Goal: Transaction & Acquisition: Purchase product/service

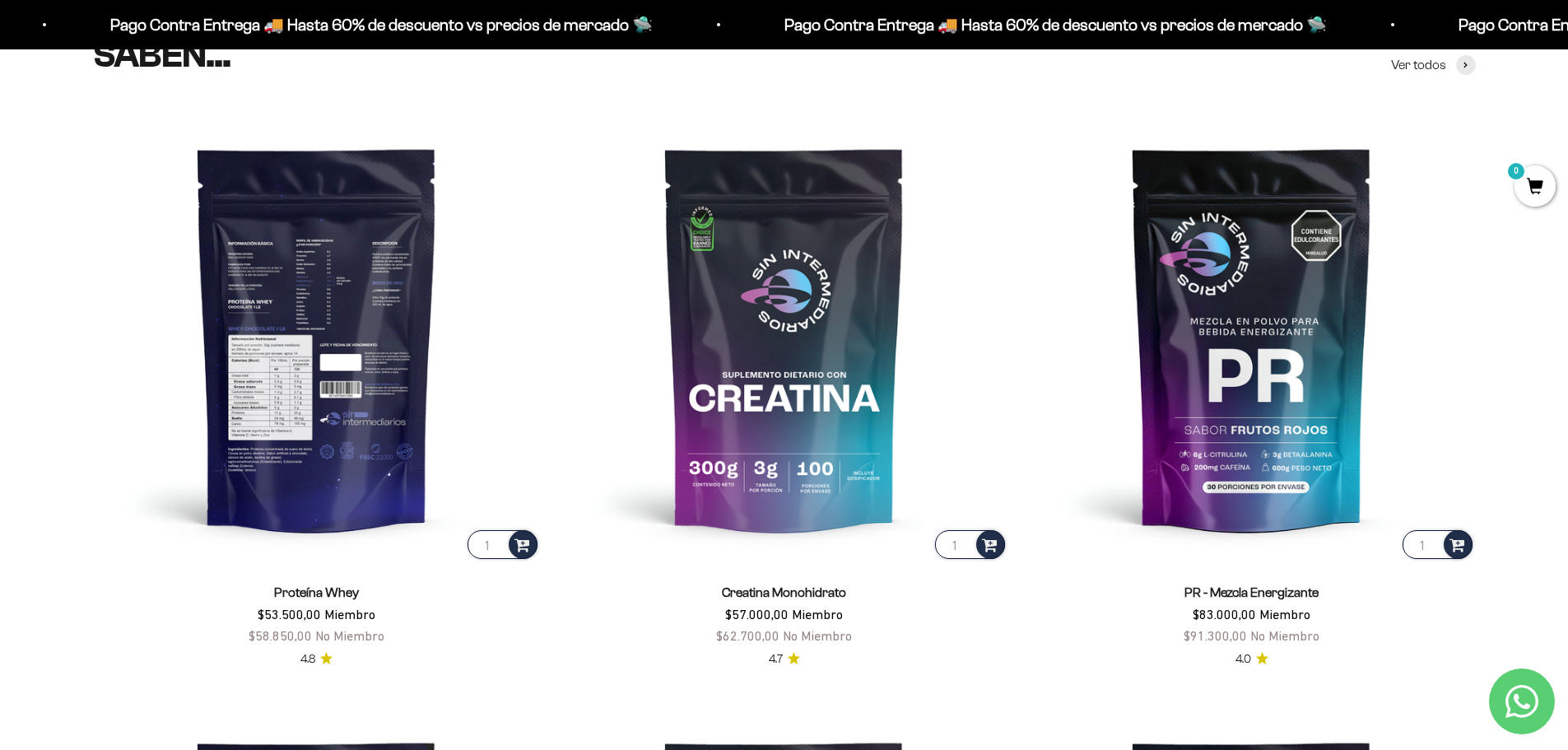
scroll to position [741, 0]
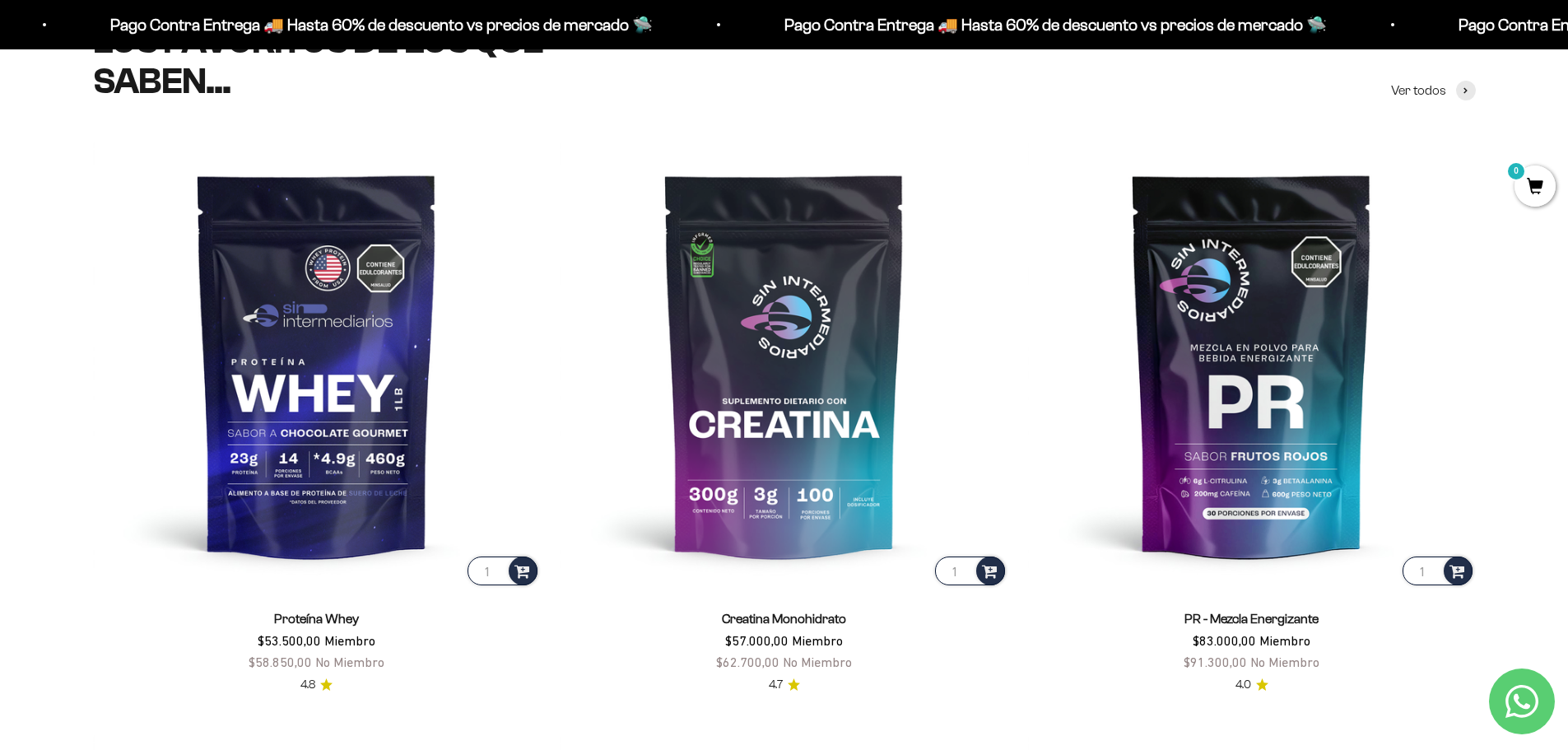
drag, startPoint x: 251, startPoint y: 667, endPoint x: 284, endPoint y: 664, distance: 33.1
click at [284, 664] on span "$58.850,00" at bounding box center [280, 661] width 64 height 15
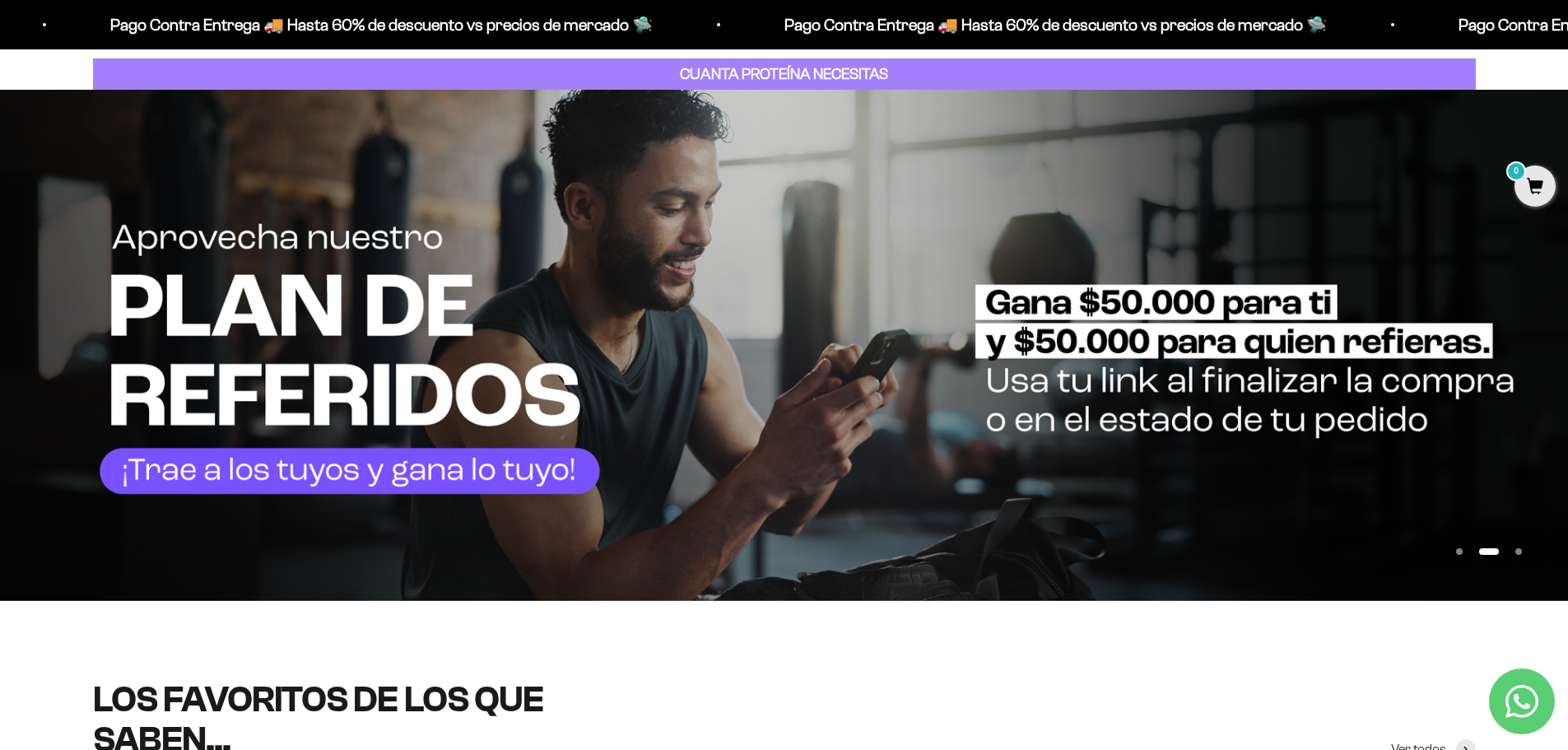
scroll to position [0, 0]
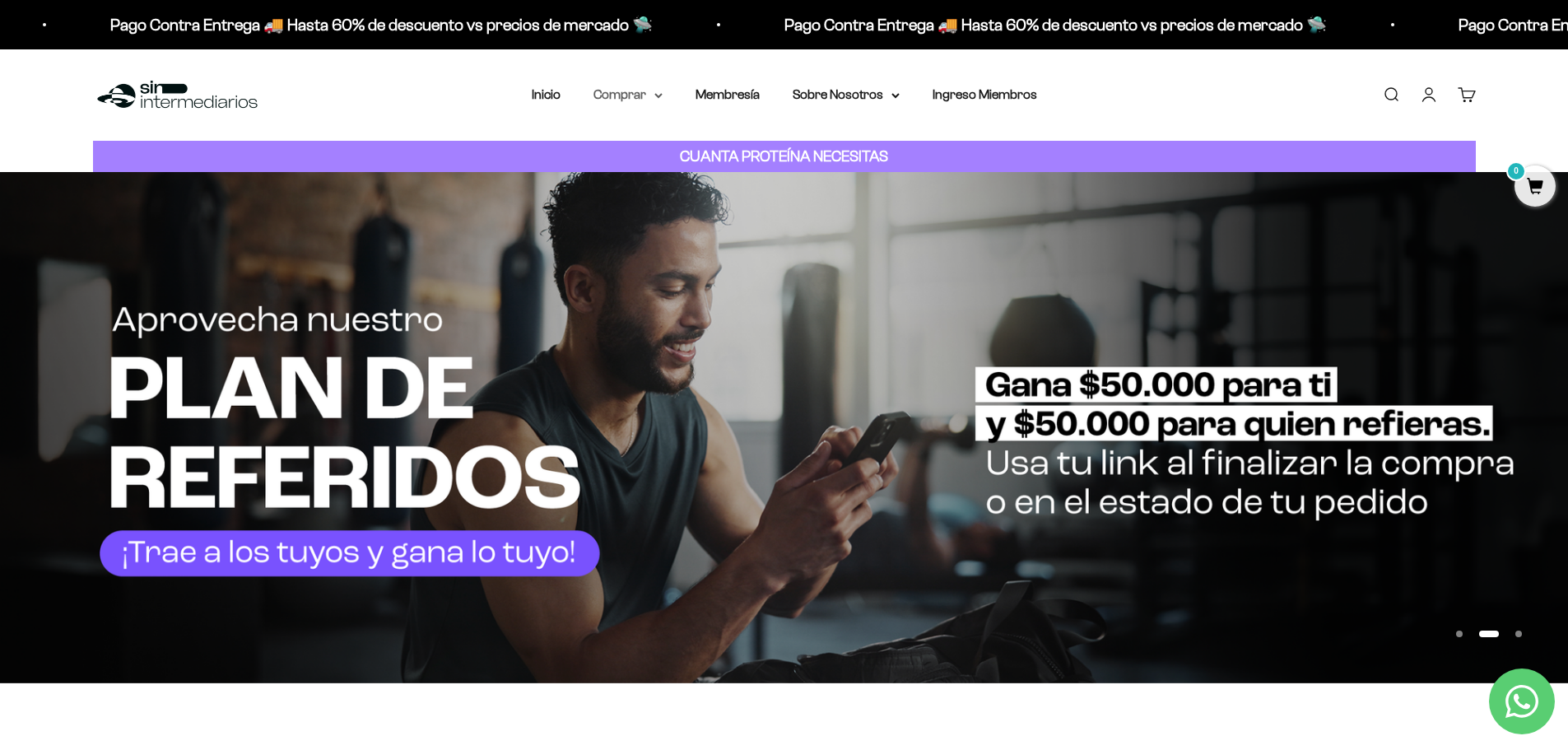
click at [634, 90] on summary "Comprar" at bounding box center [627, 95] width 69 height 21
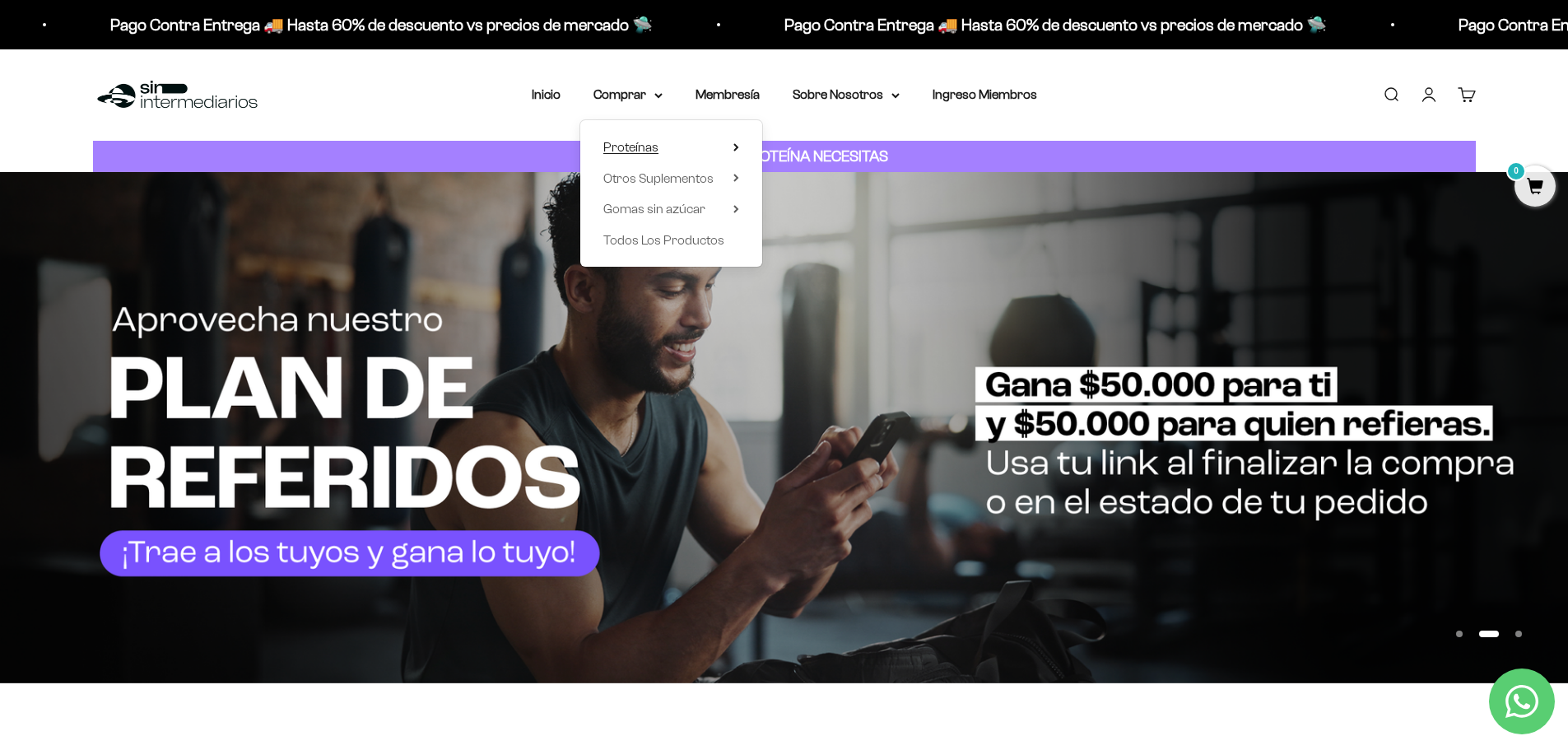
click at [656, 150] on span "Proteínas" at bounding box center [631, 147] width 55 height 14
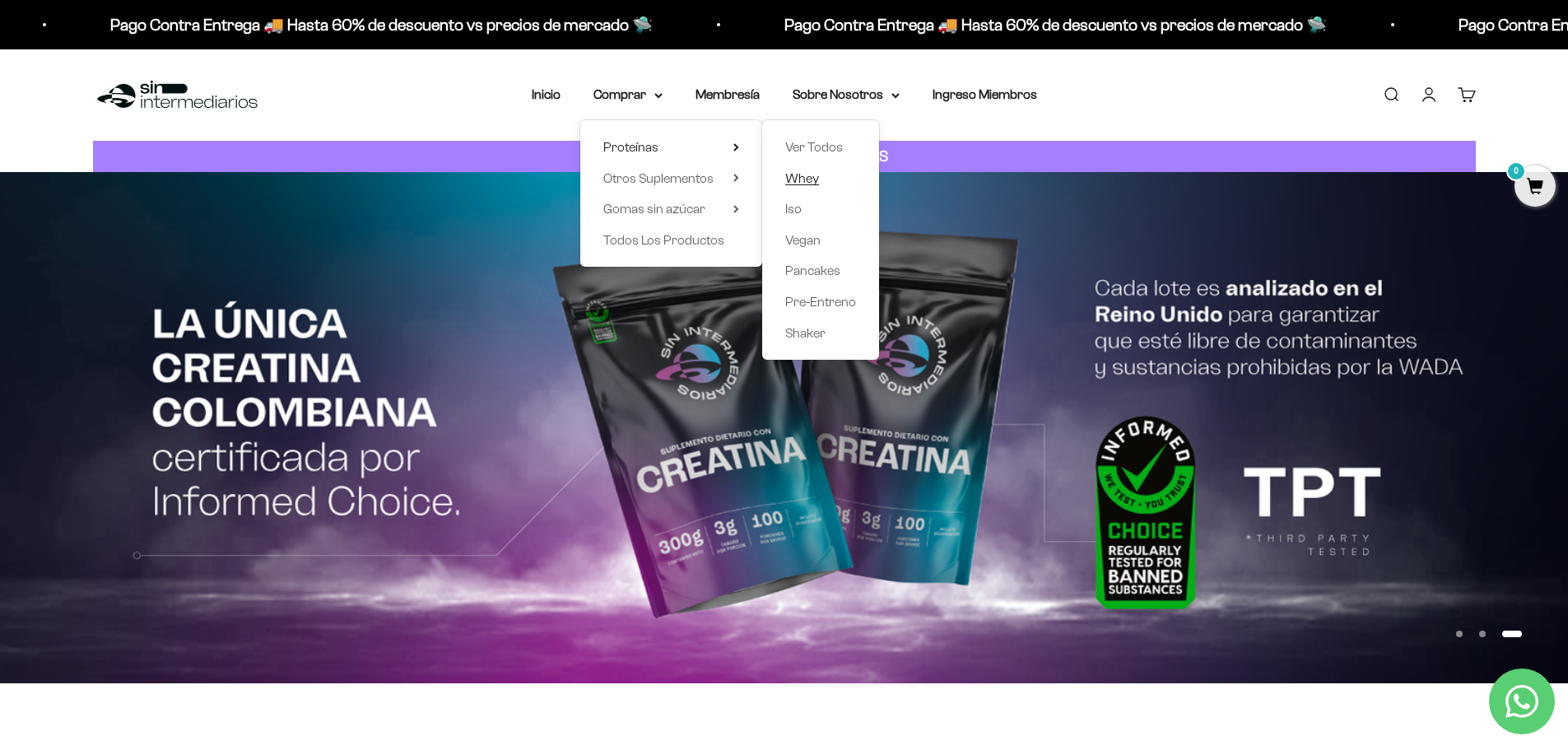
click at [812, 175] on span "Whey" at bounding box center [803, 178] width 34 height 14
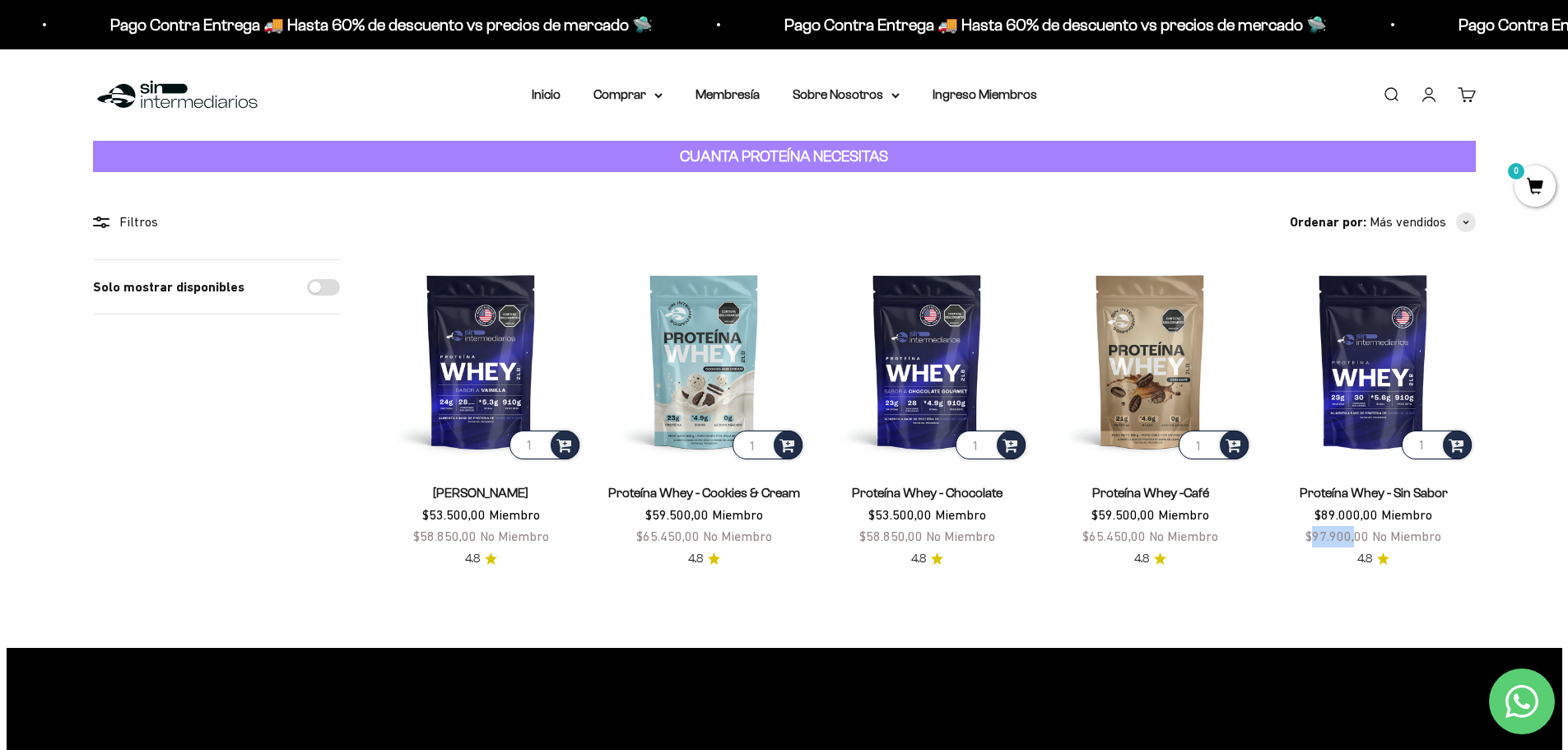
drag, startPoint x: 1316, startPoint y: 536, endPoint x: 1356, endPoint y: 533, distance: 40.1
click at [1356, 533] on span "$97.900,00" at bounding box center [1337, 536] width 64 height 15
click at [1371, 533] on span "$97.900,00 No Miembro" at bounding box center [1374, 536] width 136 height 15
click at [718, 90] on link "Membresía" at bounding box center [728, 95] width 64 height 14
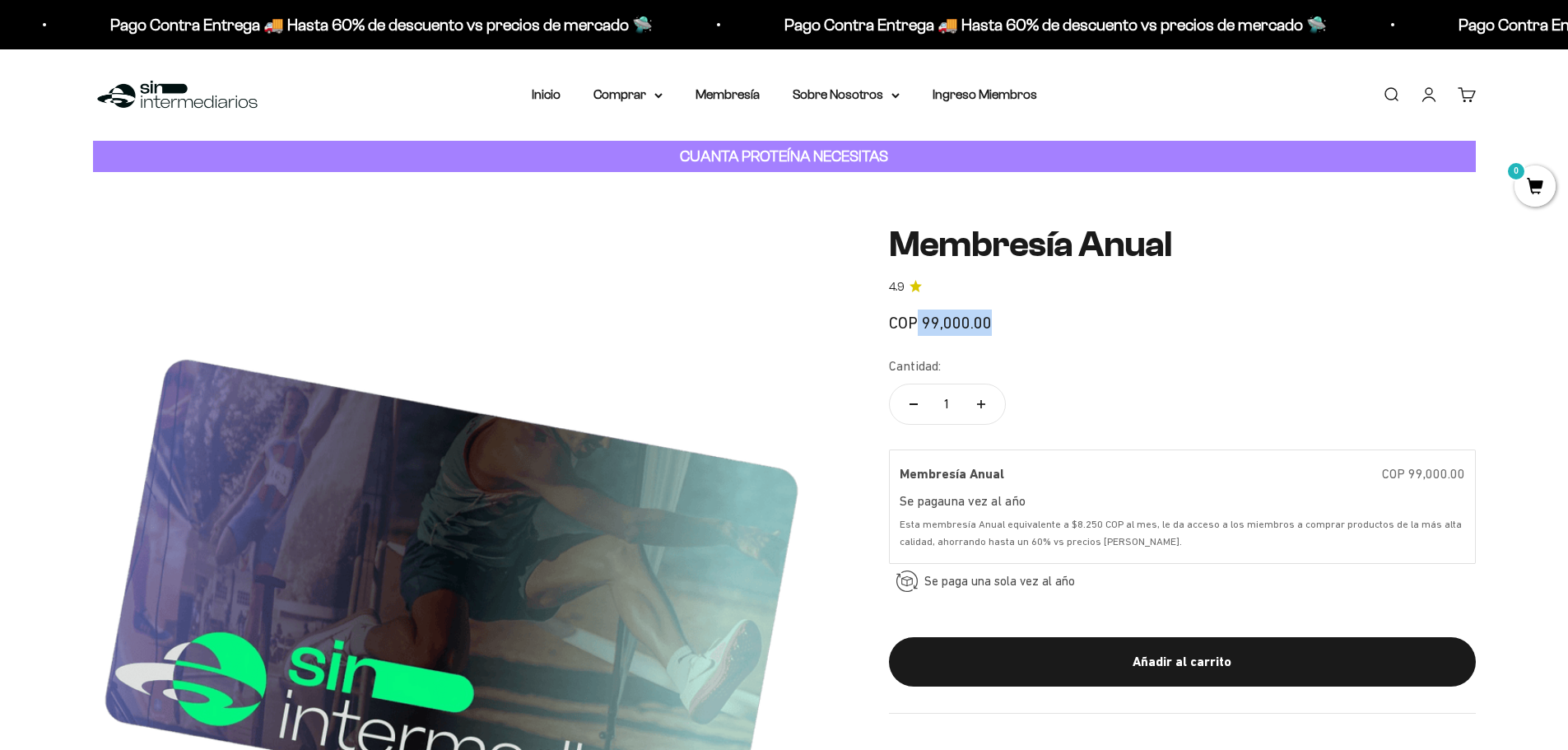
drag, startPoint x: 984, startPoint y: 326, endPoint x: 1038, endPoint y: 327, distance: 54.0
click at [936, 328] on div "COP 99,000.00" at bounding box center [1182, 322] width 587 height 26
click at [1038, 327] on div "COP 99,000.00" at bounding box center [1182, 322] width 587 height 26
click at [607, 87] on summary "Comprar" at bounding box center [627, 95] width 69 height 21
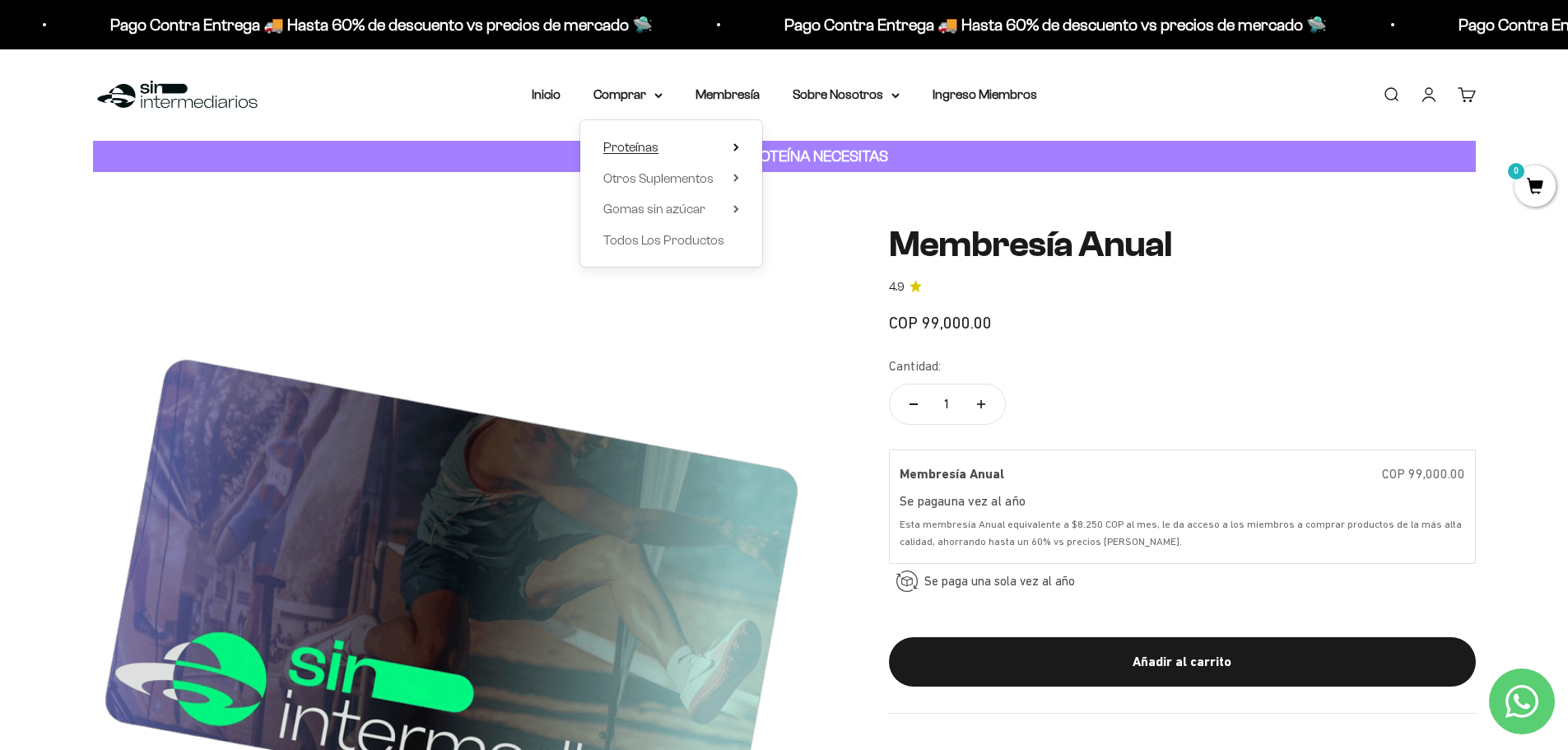
click at [652, 149] on span "Proteínas" at bounding box center [631, 147] width 55 height 14
click at [816, 180] on span "Whey" at bounding box center [803, 178] width 34 height 14
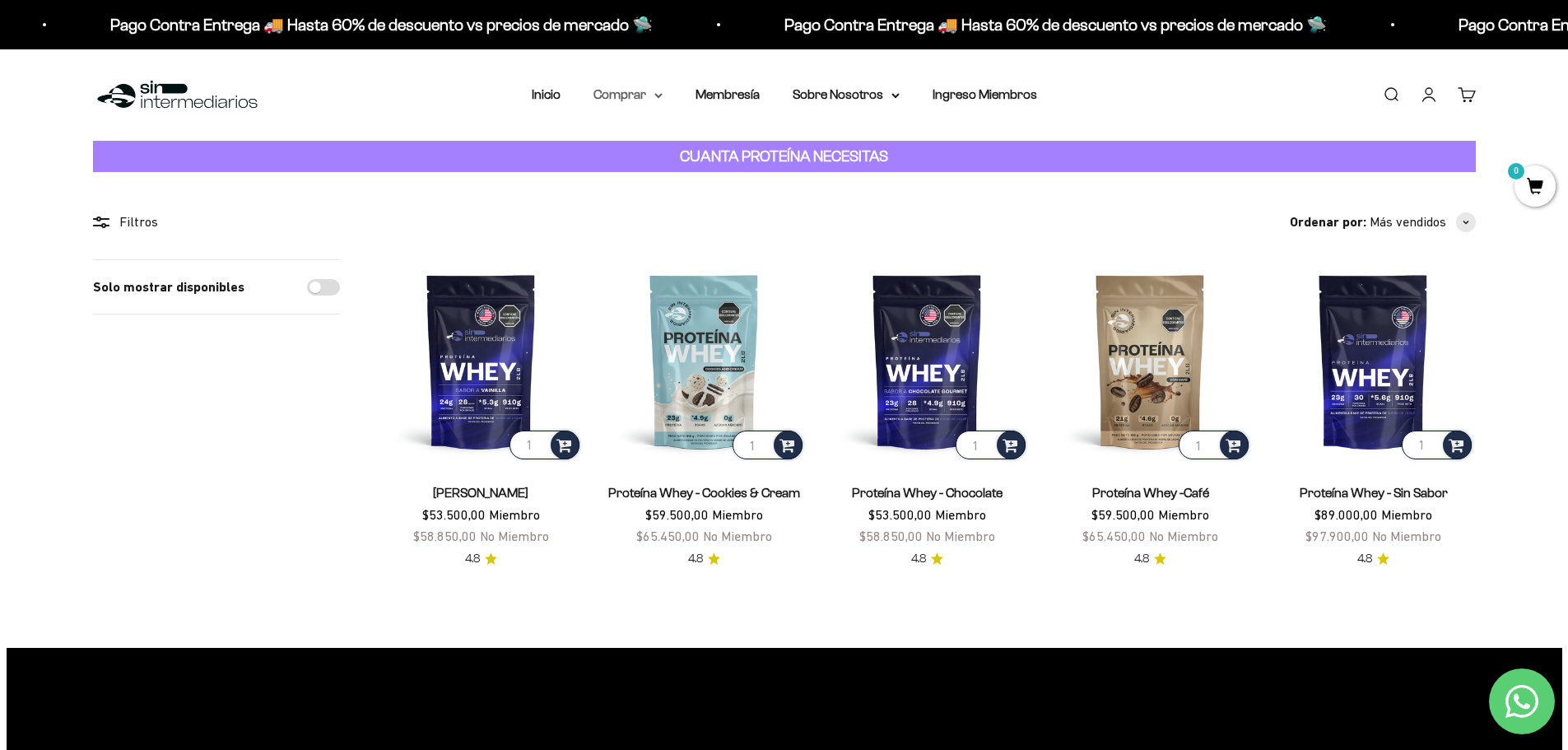
click at [623, 92] on summary "Comprar" at bounding box center [627, 95] width 69 height 21
click at [677, 173] on span "Otros Suplementos" at bounding box center [658, 178] width 110 height 14
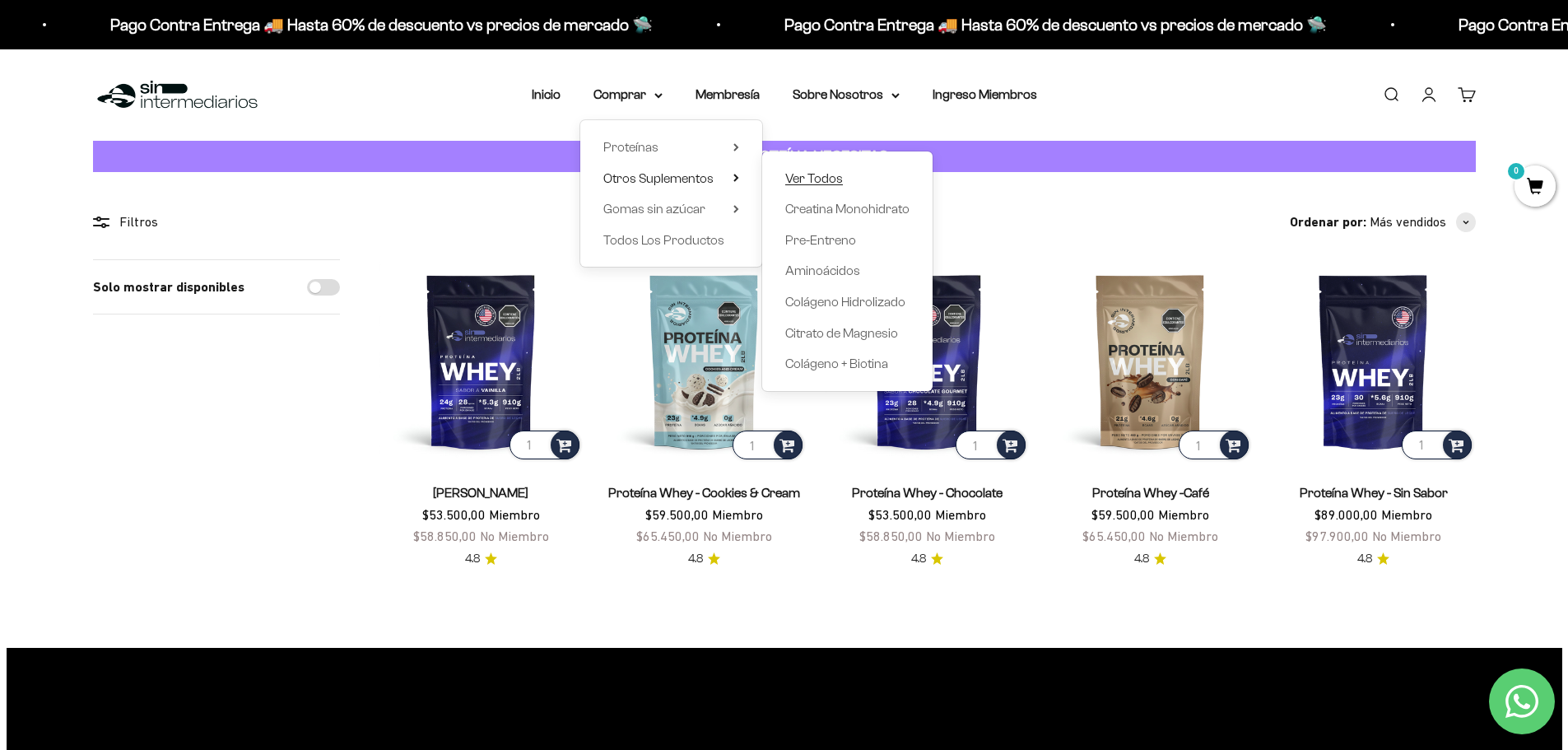
click at [830, 178] on span "Ver Todos" at bounding box center [814, 178] width 57 height 14
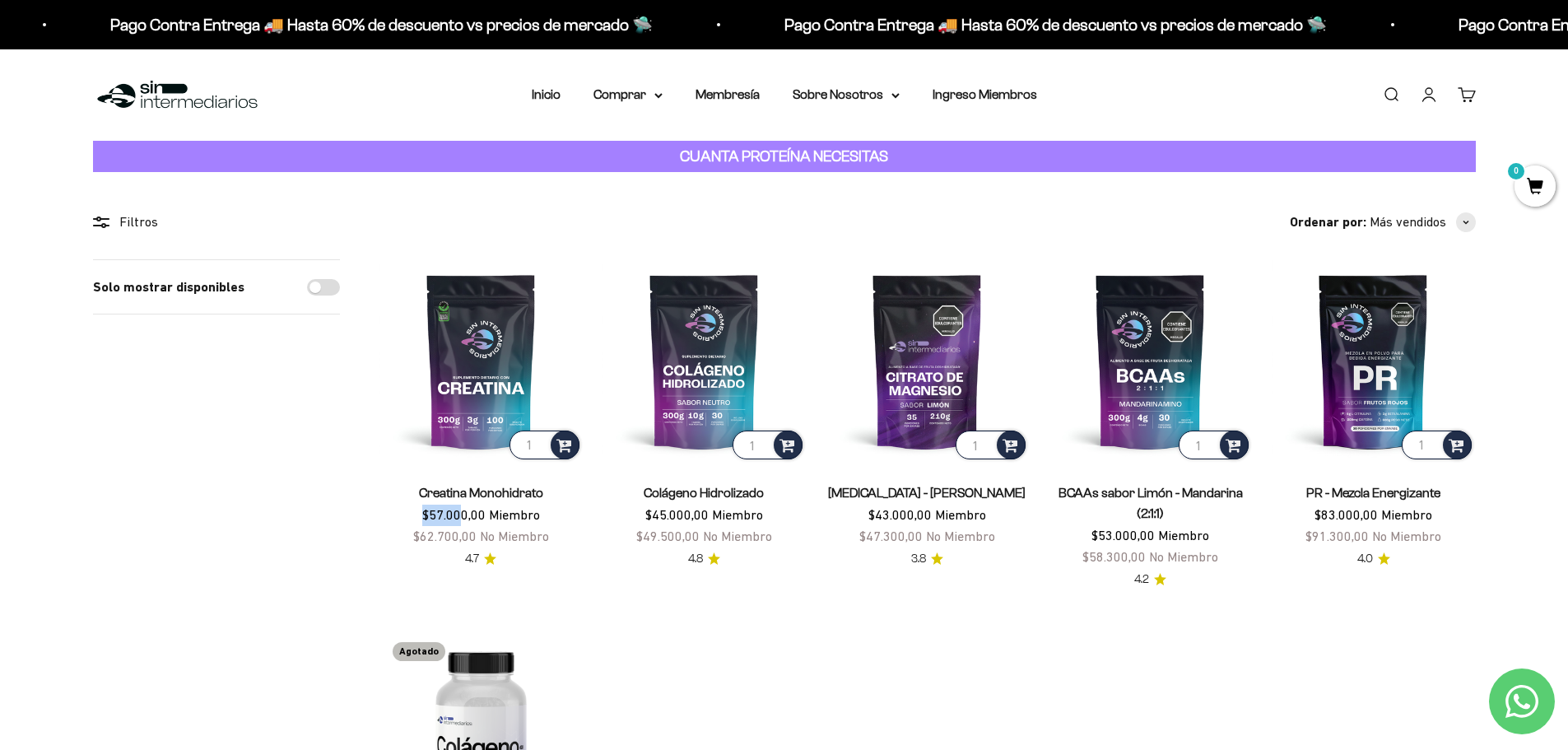
drag, startPoint x: 426, startPoint y: 513, endPoint x: 457, endPoint y: 520, distance: 31.8
click at [457, 520] on span "$57.000,00" at bounding box center [454, 515] width 64 height 15
click at [484, 520] on span "$57.000,00" at bounding box center [454, 515] width 64 height 15
